Goal: Transaction & Acquisition: Purchase product/service

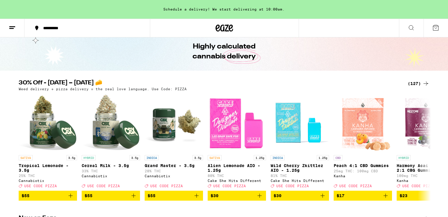
scroll to position [23, 0]
click at [425, 145] on button at bounding box center [428, 147] width 10 height 8
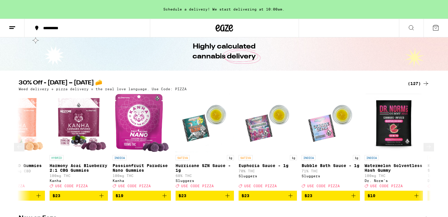
click at [425, 145] on button at bounding box center [428, 147] width 10 height 8
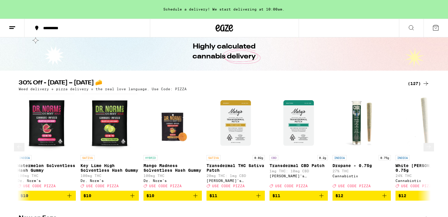
click at [425, 145] on button at bounding box center [428, 147] width 10 height 8
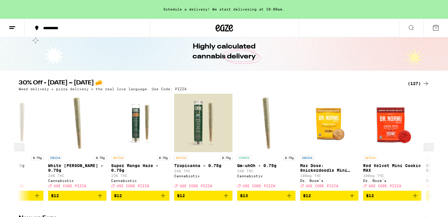
click at [425, 145] on button at bounding box center [428, 147] width 10 height 8
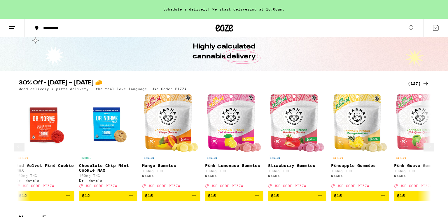
click at [425, 145] on button at bounding box center [428, 147] width 10 height 8
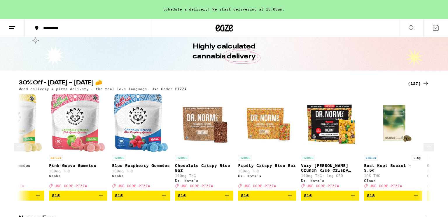
scroll to position [0, 1735]
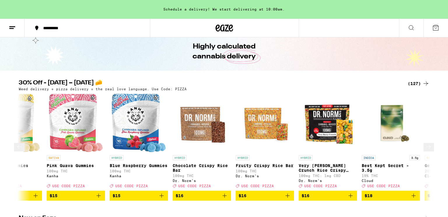
click at [425, 145] on button at bounding box center [428, 147] width 10 height 8
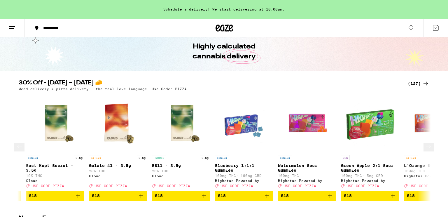
scroll to position [0, 2082]
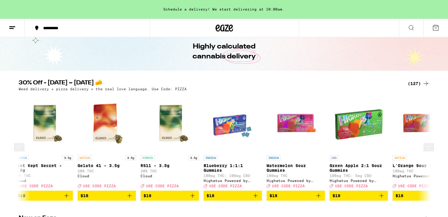
click at [425, 145] on button at bounding box center [428, 147] width 10 height 8
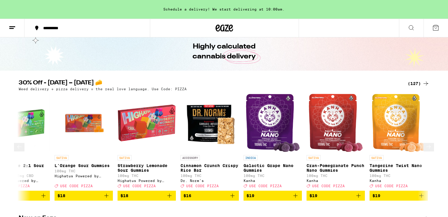
scroll to position [0, 2429]
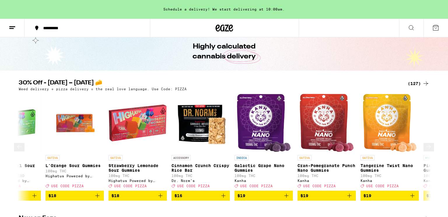
click at [23, 150] on icon at bounding box center [19, 146] width 7 height 7
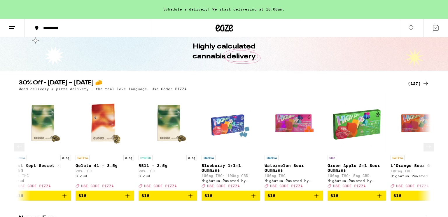
scroll to position [0, 2082]
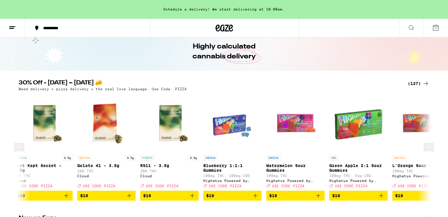
click at [425, 146] on icon at bounding box center [428, 146] width 7 height 7
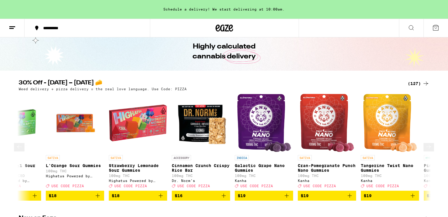
scroll to position [0, 2429]
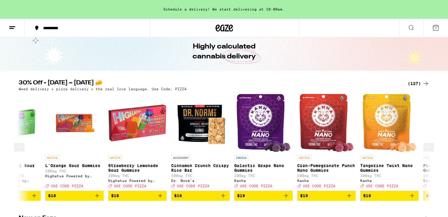
click at [425, 146] on icon at bounding box center [428, 146] width 7 height 7
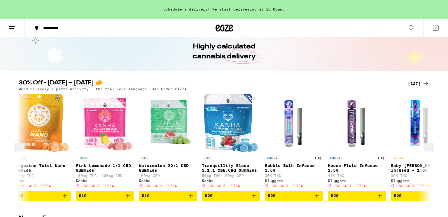
click at [425, 146] on icon at bounding box center [428, 146] width 7 height 7
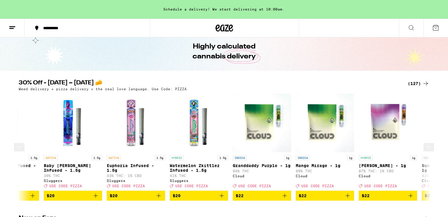
click at [425, 146] on icon at bounding box center [428, 146] width 7 height 7
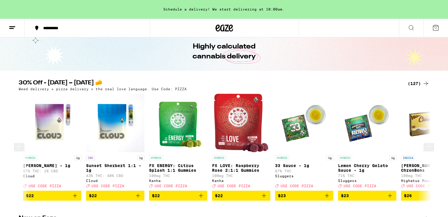
scroll to position [0, 3470]
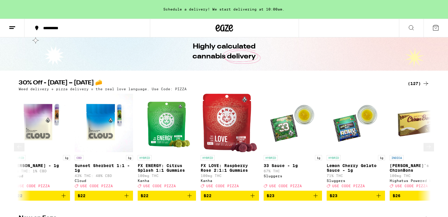
click at [425, 146] on icon at bounding box center [428, 146] width 7 height 7
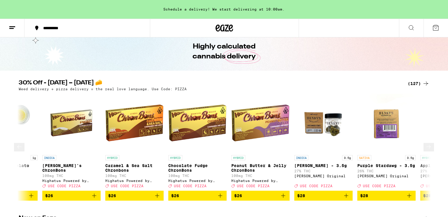
click at [425, 146] on icon at bounding box center [428, 146] width 7 height 7
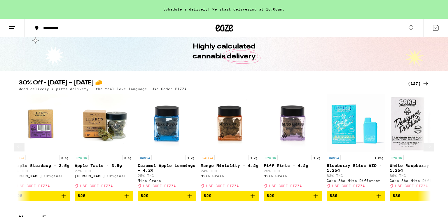
scroll to position [0, 4164]
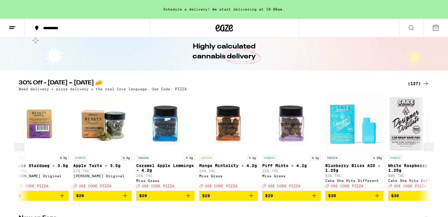
click at [425, 146] on icon at bounding box center [428, 146] width 7 height 7
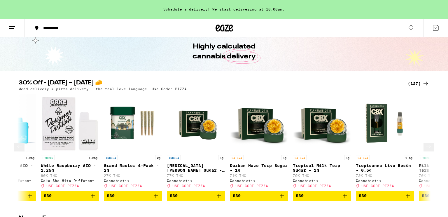
click at [425, 146] on icon at bounding box center [428, 146] width 7 height 7
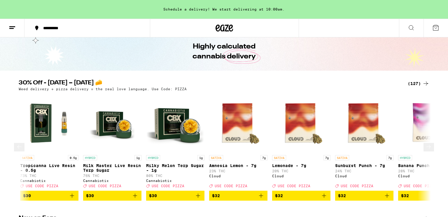
scroll to position [0, 4858]
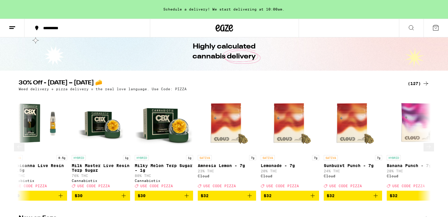
click at [425, 146] on icon at bounding box center [428, 146] width 7 height 7
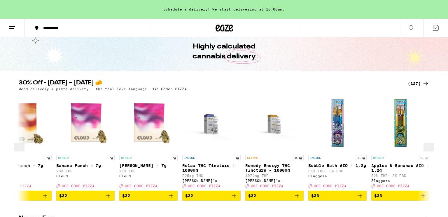
scroll to position [0, 5205]
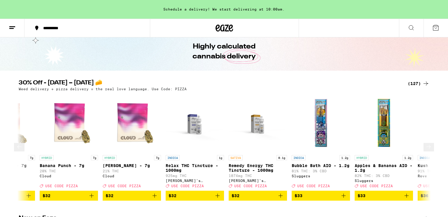
click at [425, 146] on icon at bounding box center [428, 146] width 7 height 7
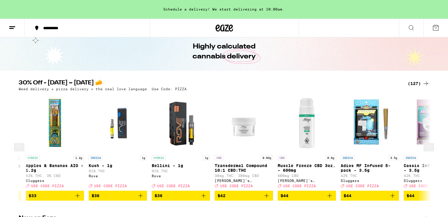
scroll to position [0, 5552]
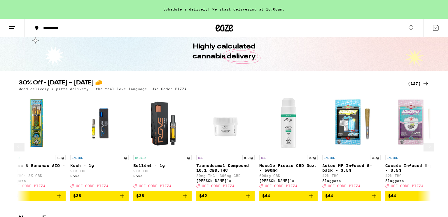
click at [425, 146] on icon at bounding box center [428, 146] width 7 height 7
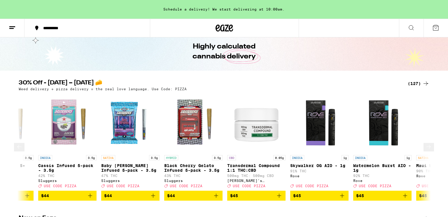
click at [425, 146] on icon at bounding box center [428, 146] width 7 height 7
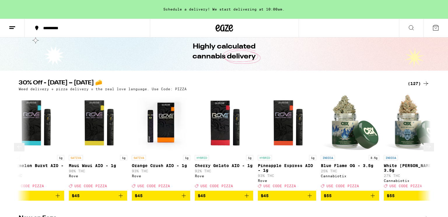
click at [425, 146] on icon at bounding box center [428, 146] width 7 height 7
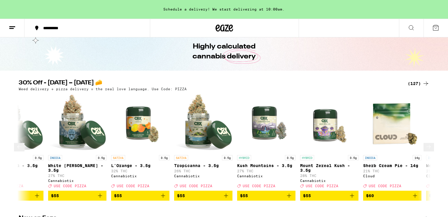
scroll to position [0, 6593]
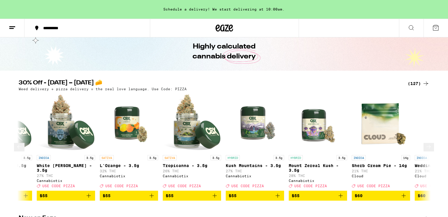
click at [426, 145] on button at bounding box center [428, 147] width 10 height 8
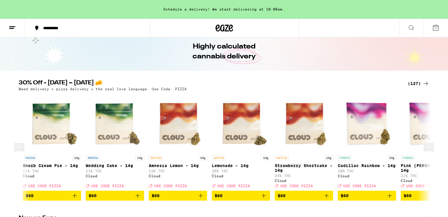
scroll to position [0, 6940]
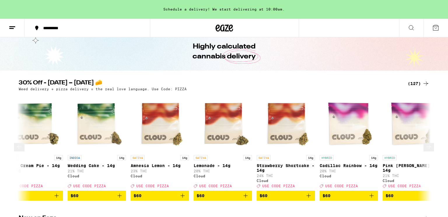
click at [426, 145] on button at bounding box center [428, 147] width 10 height 8
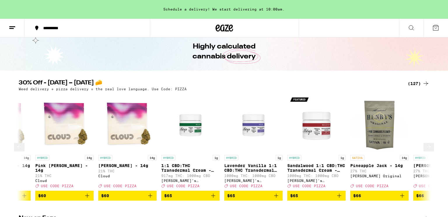
click at [426, 145] on button at bounding box center [428, 147] width 10 height 8
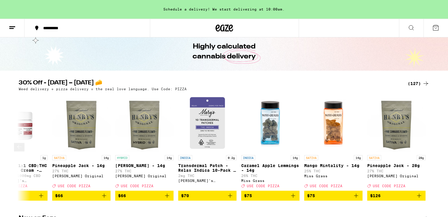
scroll to position [0, 7586]
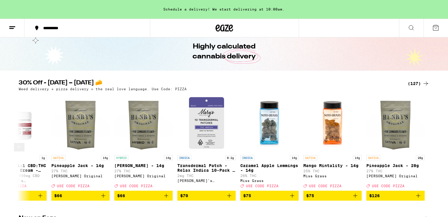
click at [426, 145] on div at bounding box center [425, 147] width 16 height 16
